Goal: Task Accomplishment & Management: Use online tool/utility

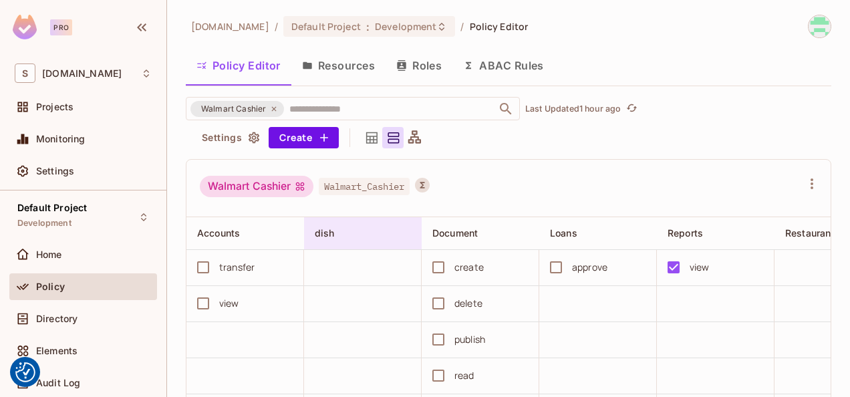
click at [414, 225] on div at bounding box center [411, 233] width 16 height 16
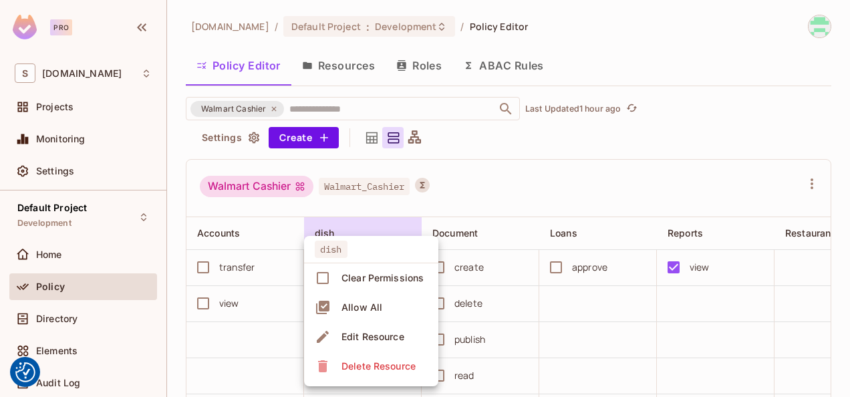
click at [587, 185] on div at bounding box center [425, 198] width 850 height 397
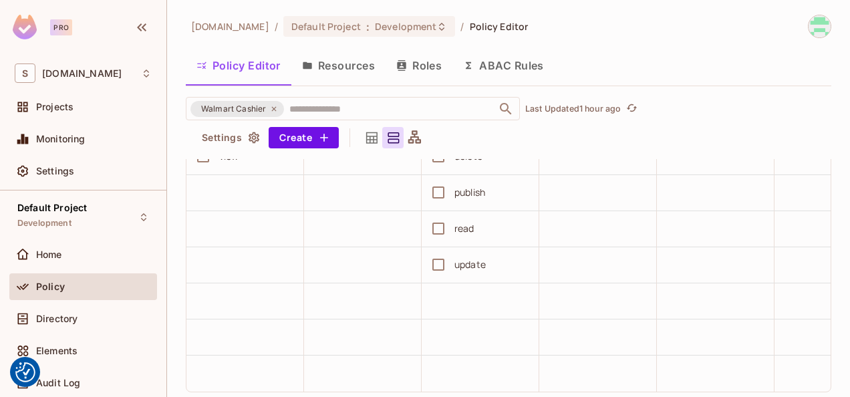
scroll to position [28, 0]
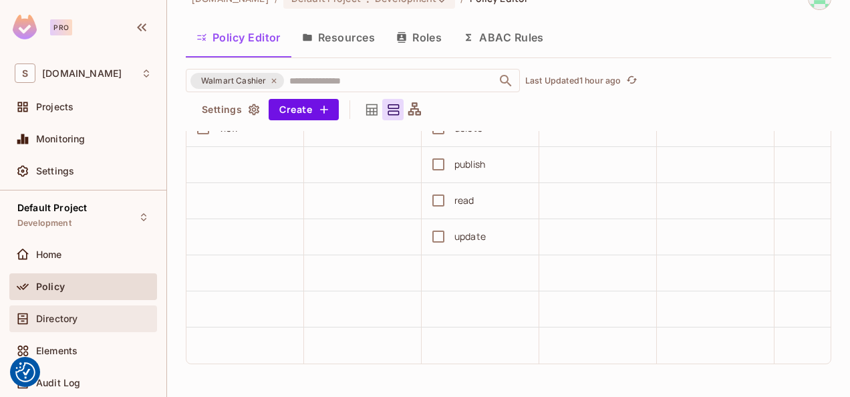
click at [89, 314] on div "Directory" at bounding box center [94, 319] width 116 height 11
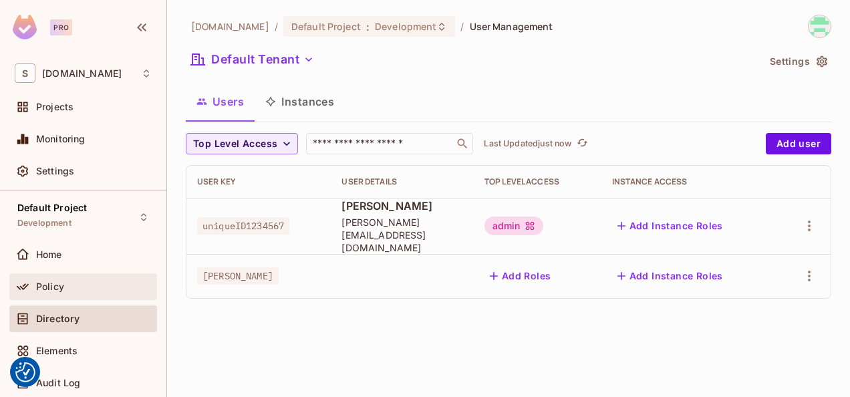
click at [73, 292] on div "Policy" at bounding box center [83, 287] width 137 height 16
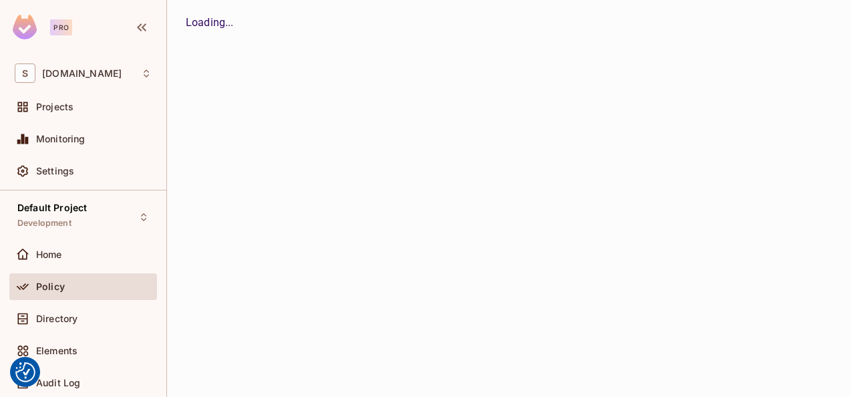
click at [361, 64] on div "[DOMAIN_NAME] / Default Project : Development / Policy Editor Policy Editor Res…" at bounding box center [508, 198] width 683 height 397
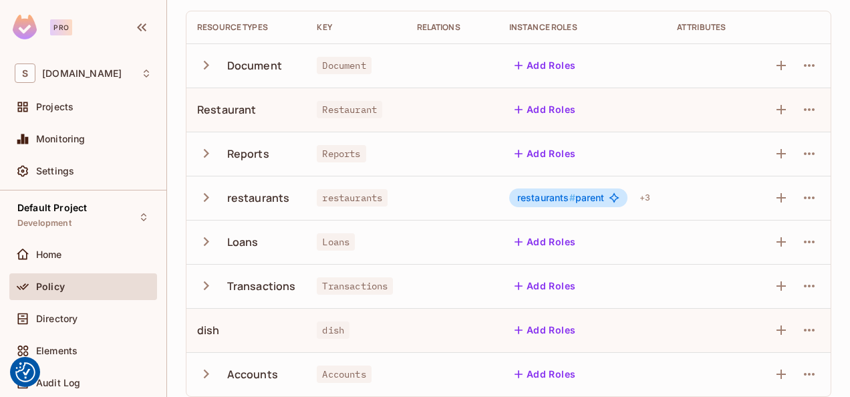
scroll to position [128, 0]
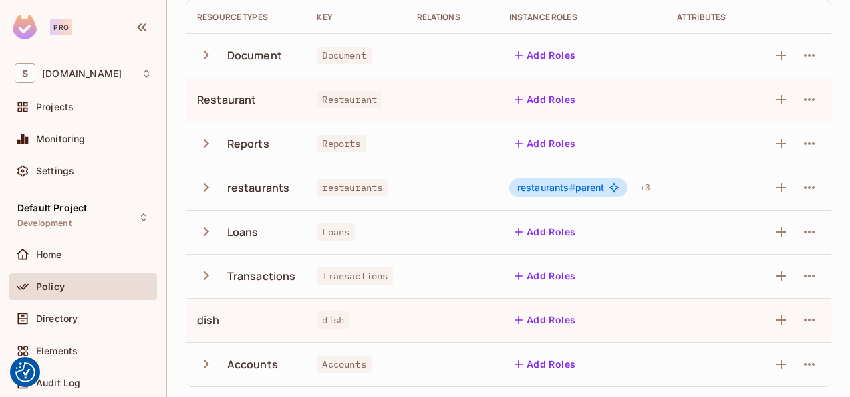
click at [213, 279] on icon "button" at bounding box center [206, 276] width 18 height 18
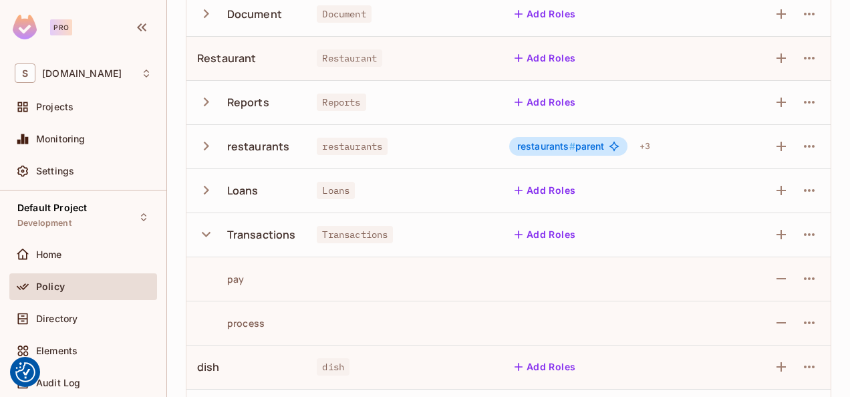
scroll to position [217, 0]
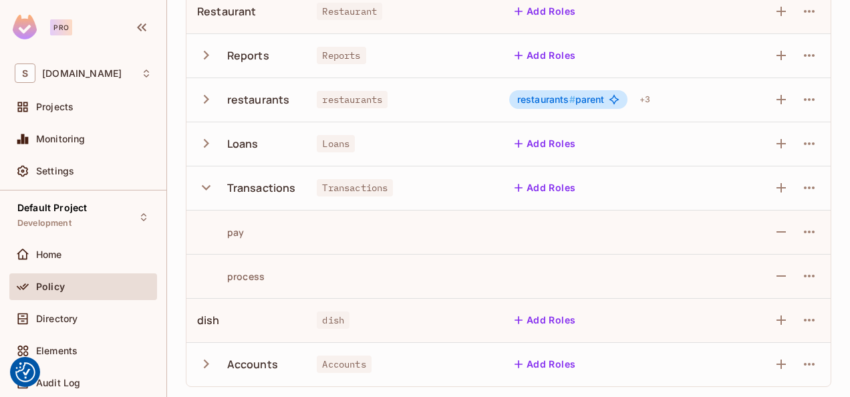
click at [202, 190] on icon "button" at bounding box center [206, 188] width 18 height 18
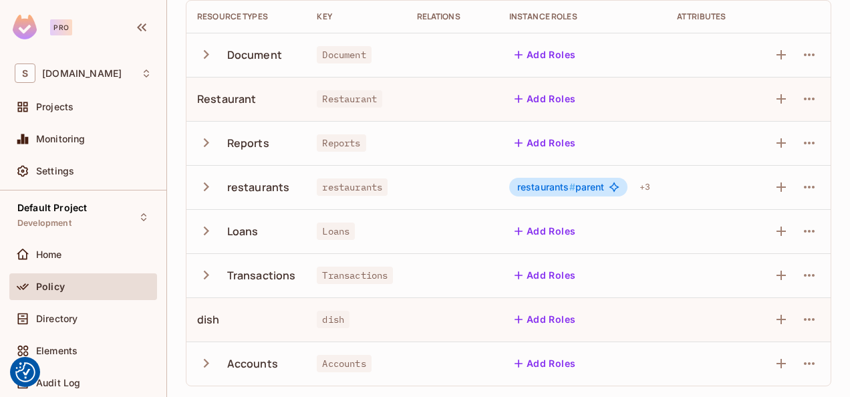
scroll to position [128, 0]
click at [210, 359] on icon "button" at bounding box center [206, 364] width 18 height 18
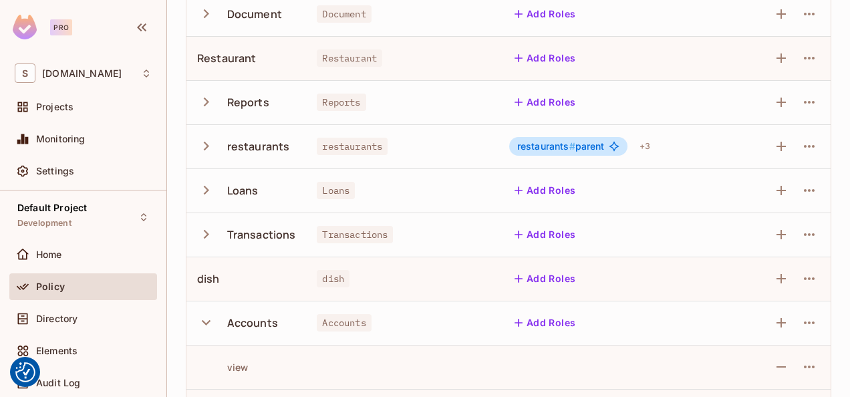
scroll to position [169, 0]
click at [207, 185] on icon "button" at bounding box center [206, 191] width 18 height 18
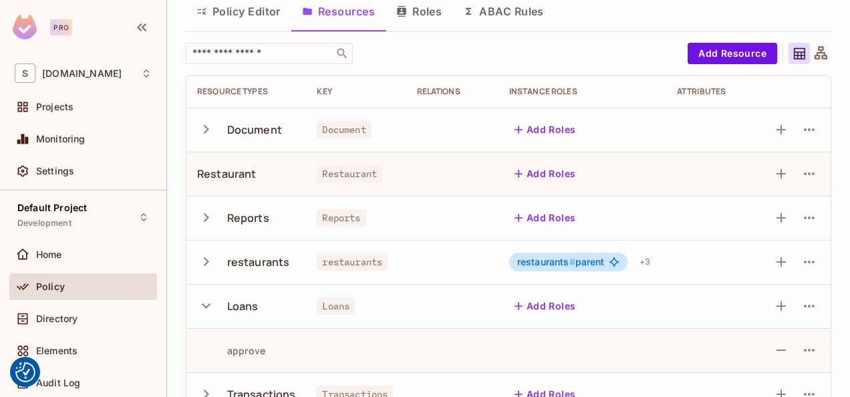
scroll to position [51, 0]
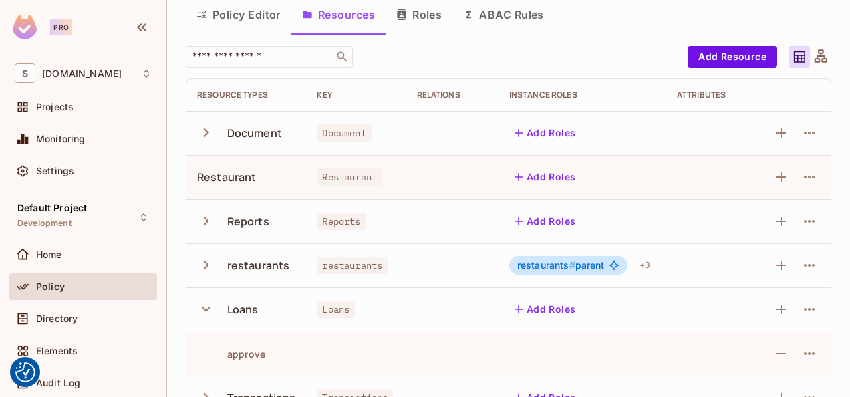
click at [419, 18] on button "Roles" at bounding box center [419, 14] width 67 height 33
